Goal: Check status: Check status

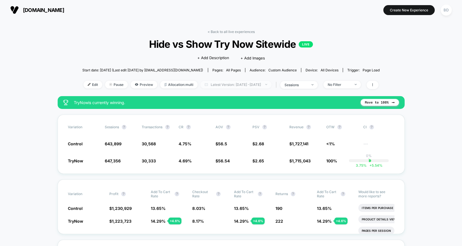
click at [228, 85] on span "Latest Version: [DATE] - [DATE]" at bounding box center [235, 85] width 71 height 8
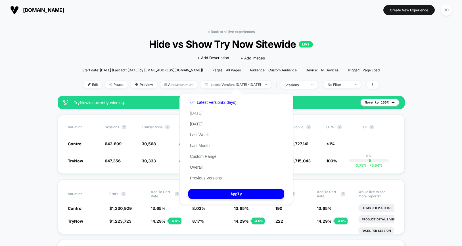
click at [199, 111] on button "[DATE]" at bounding box center [196, 112] width 16 height 5
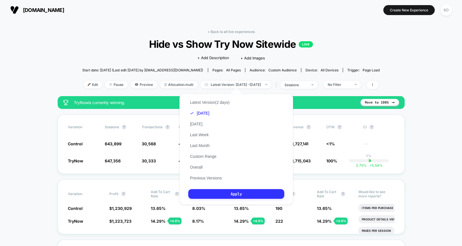
click at [219, 193] on button "Apply" at bounding box center [236, 194] width 96 height 10
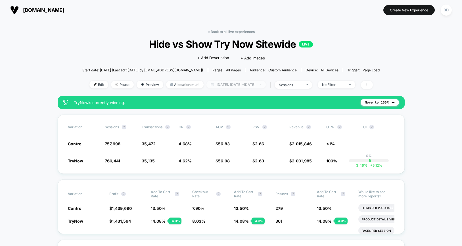
click at [253, 85] on span "[DATE]: [DATE] - [DATE]" at bounding box center [235, 85] width 59 height 8
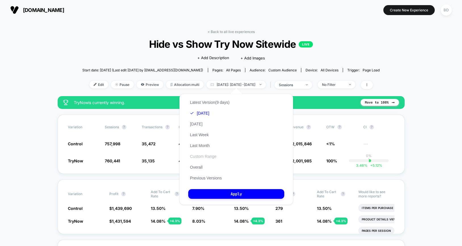
click at [209, 157] on button "Custom Range" at bounding box center [203, 156] width 30 height 5
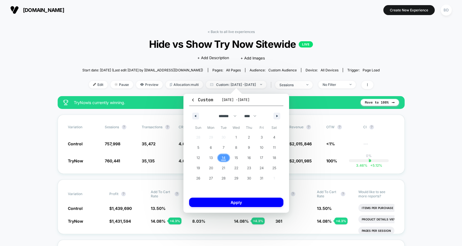
click at [223, 158] on span "14" at bounding box center [224, 157] width 4 height 10
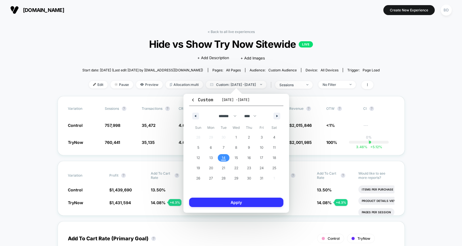
click at [232, 204] on button "Apply" at bounding box center [236, 201] width 94 height 9
